Goal: Find specific page/section: Find specific page/section

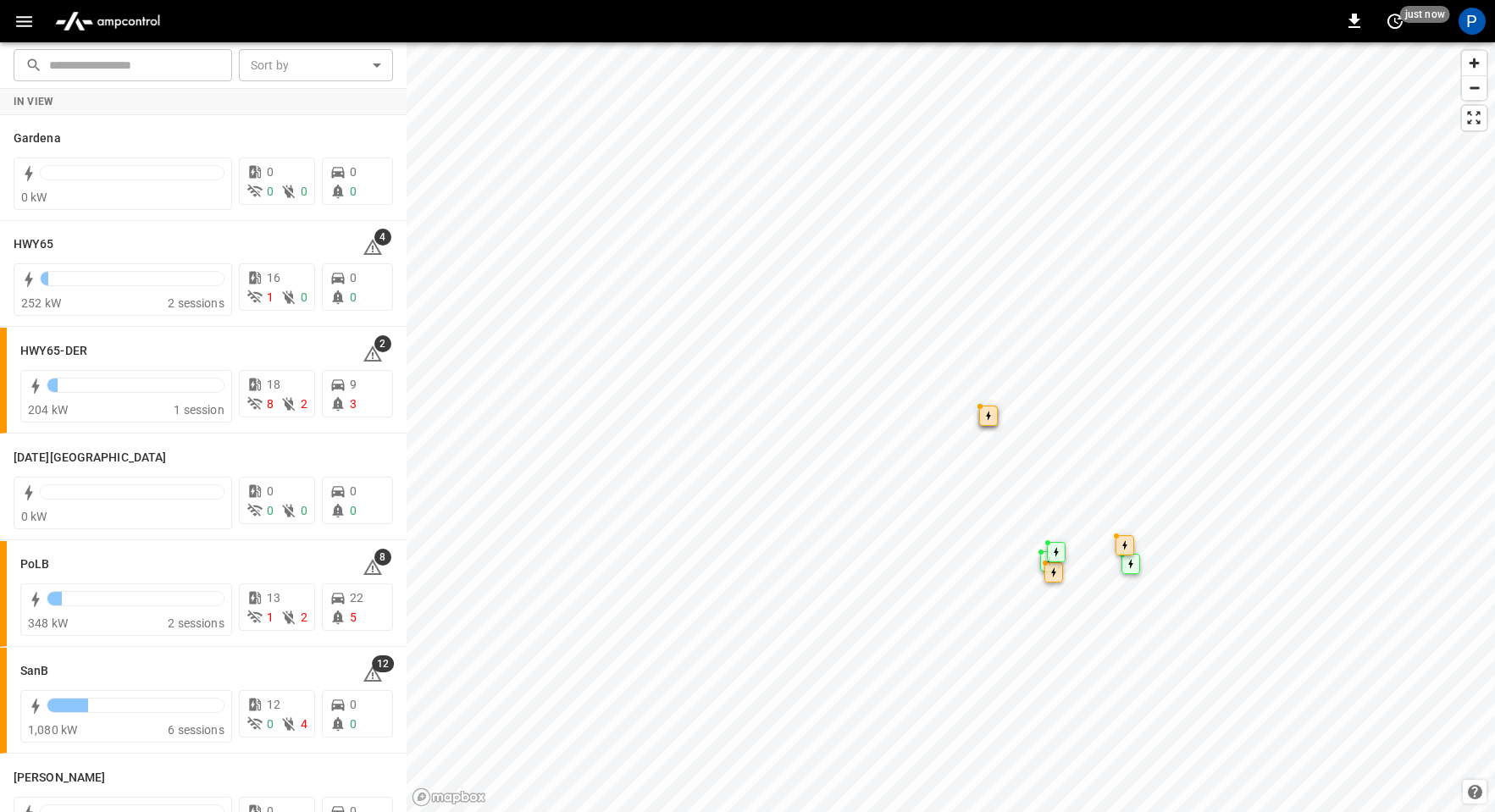
click at [121, 12] on img "menu" at bounding box center [107, 21] width 118 height 32
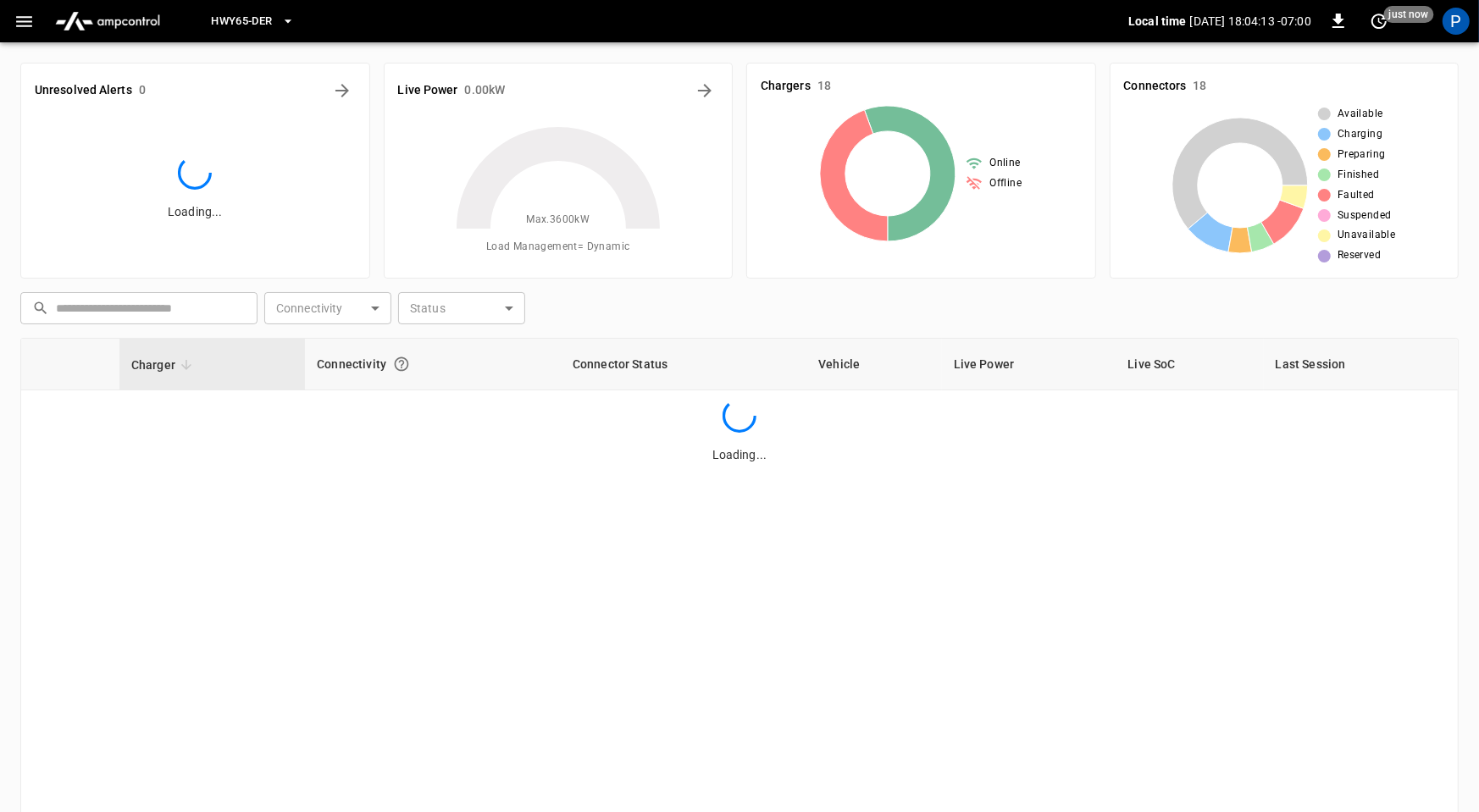
click at [279, 17] on button "HWY65-DER" at bounding box center [252, 21] width 96 height 33
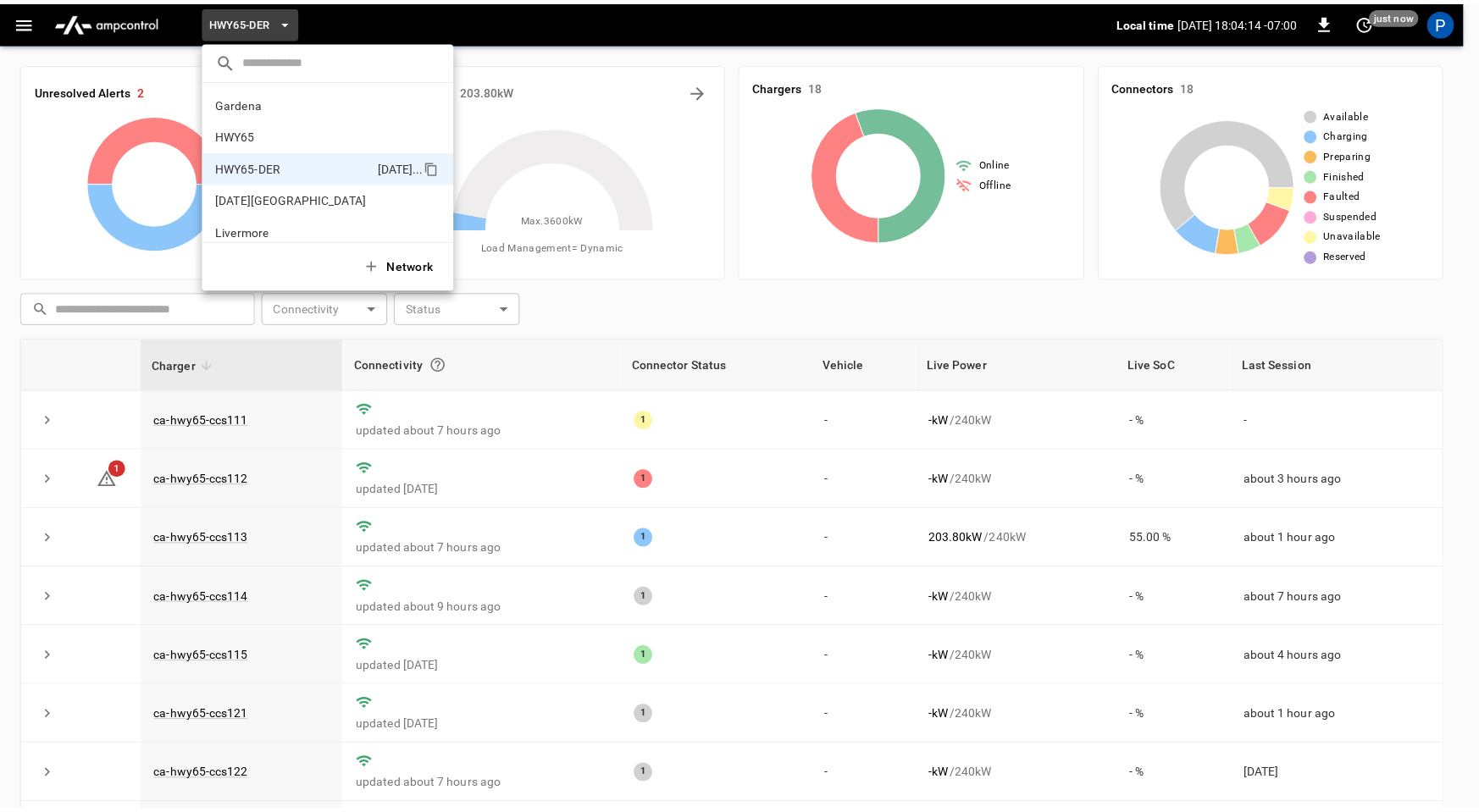
scroll to position [60, 0]
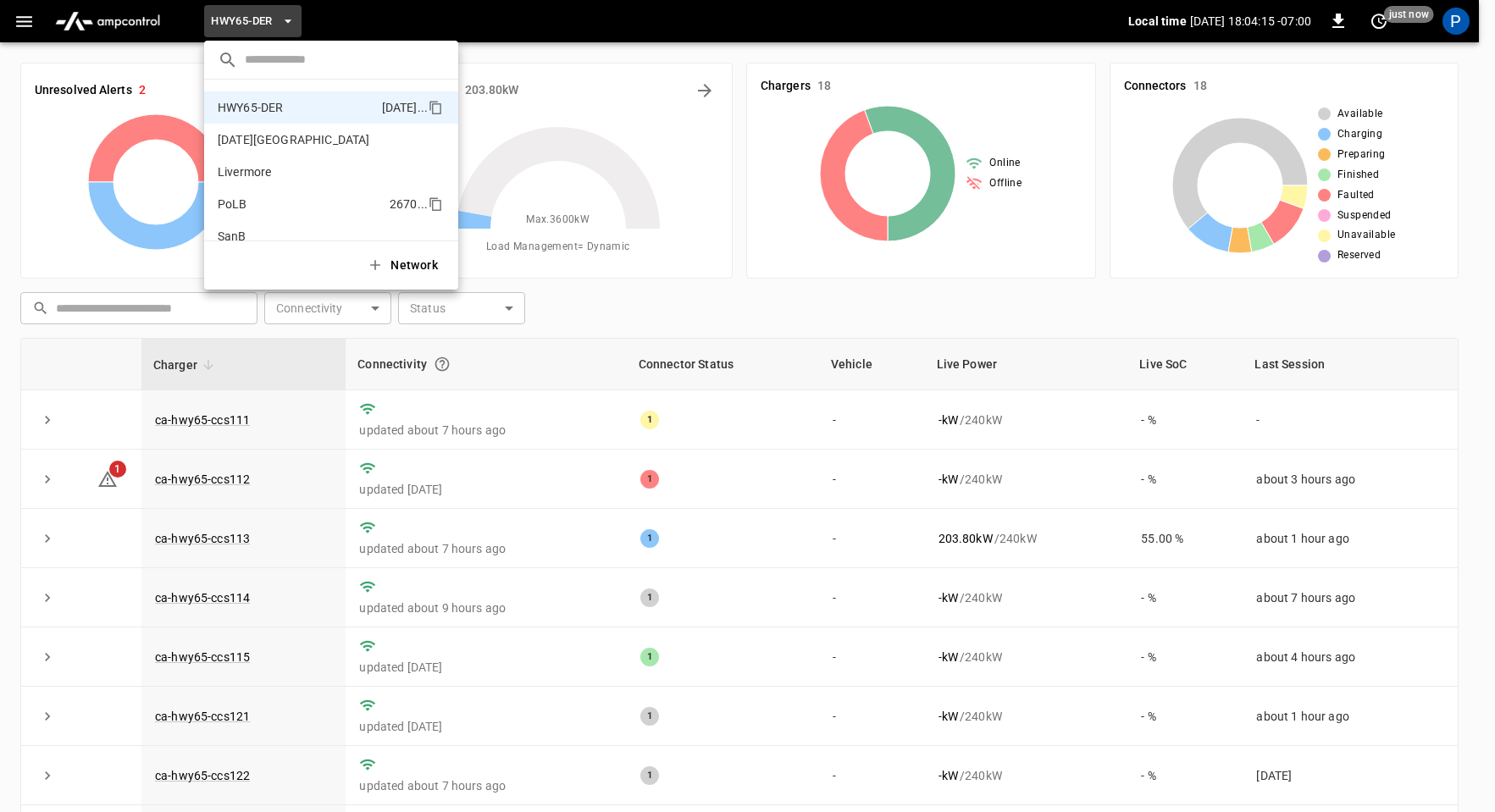
click at [263, 197] on li "PoLB 2670 ..." at bounding box center [330, 204] width 254 height 32
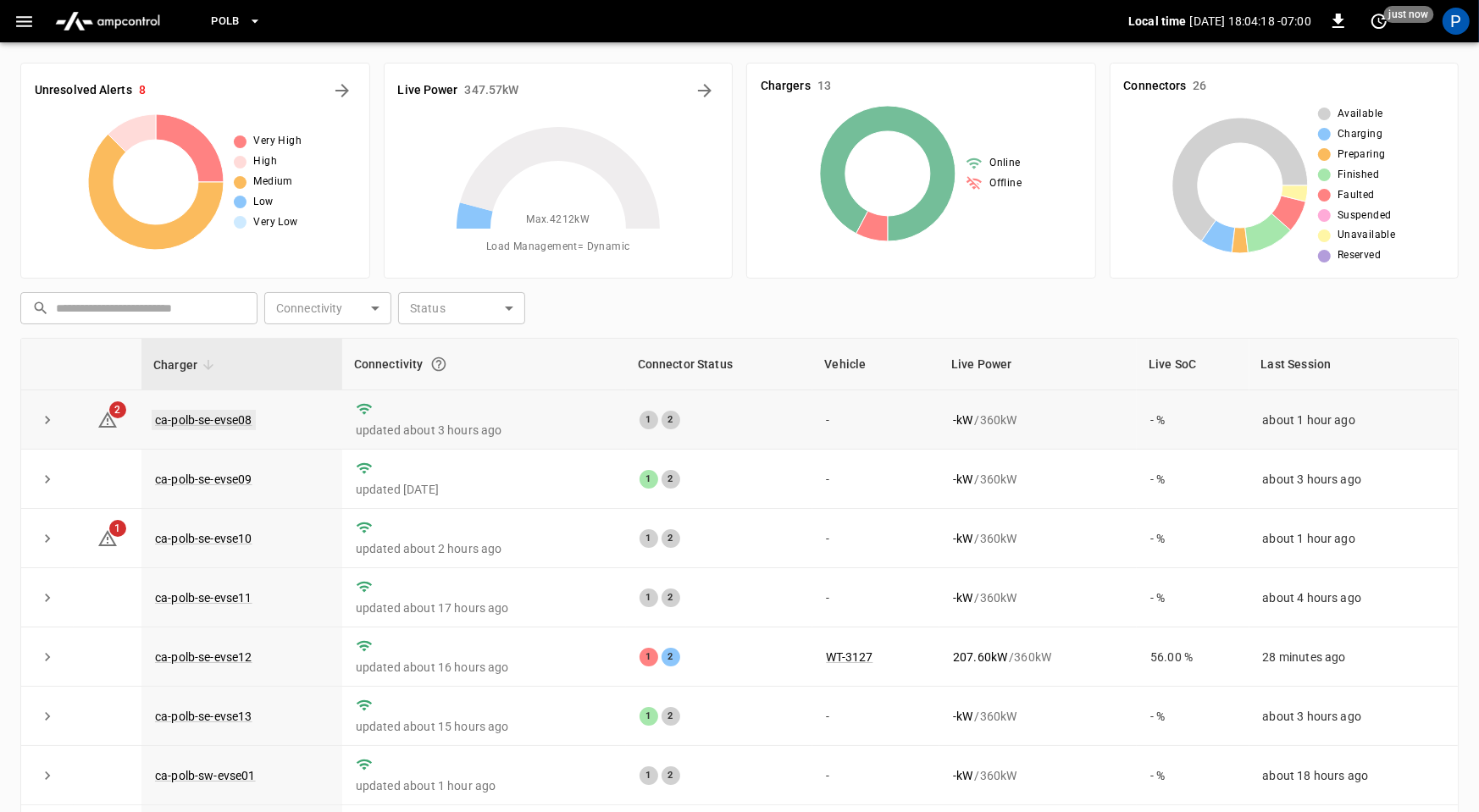
click at [233, 411] on link "ca-polb-se-evse08" at bounding box center [203, 420] width 104 height 20
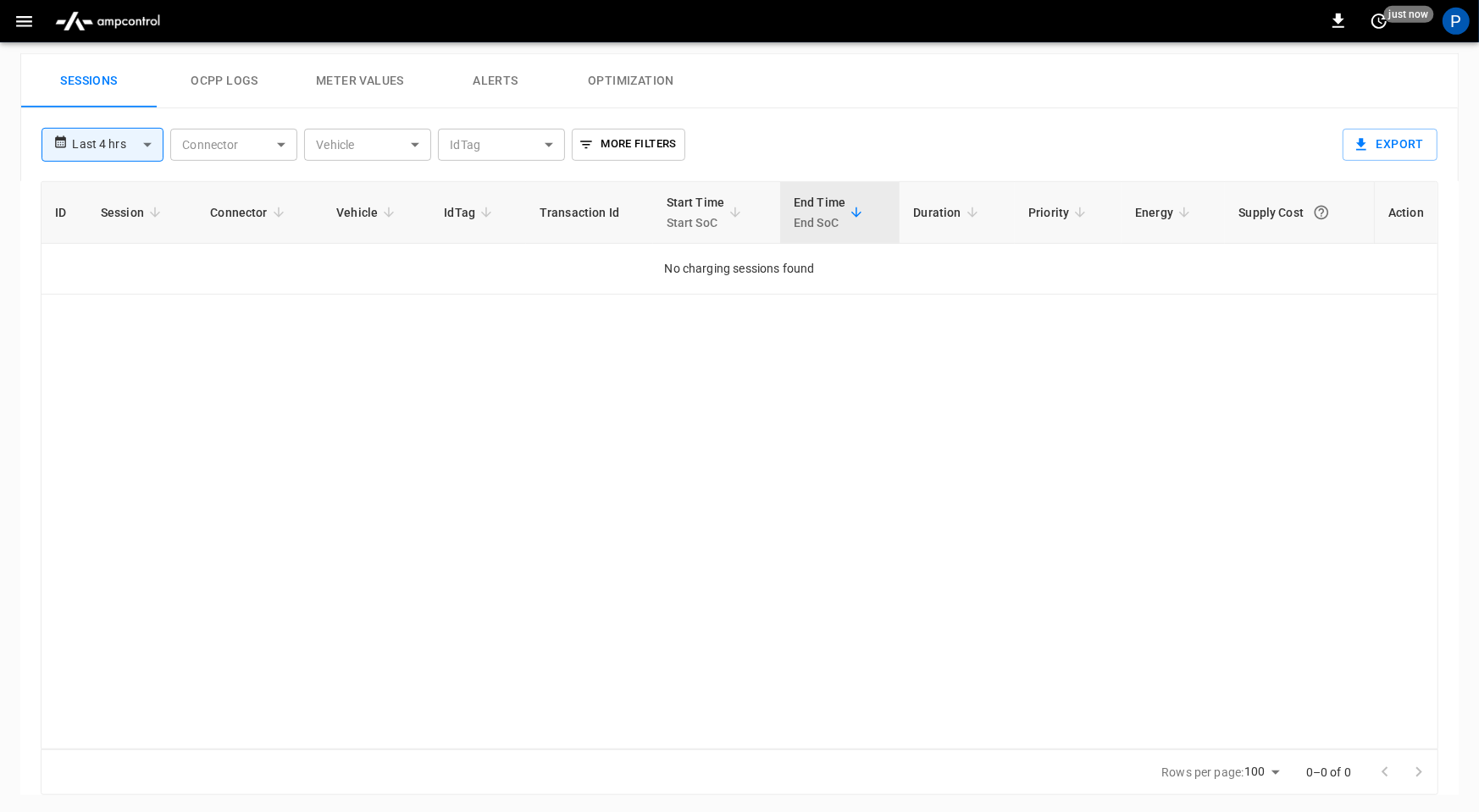
scroll to position [800, 0]
